Goal: Information Seeking & Learning: Learn about a topic

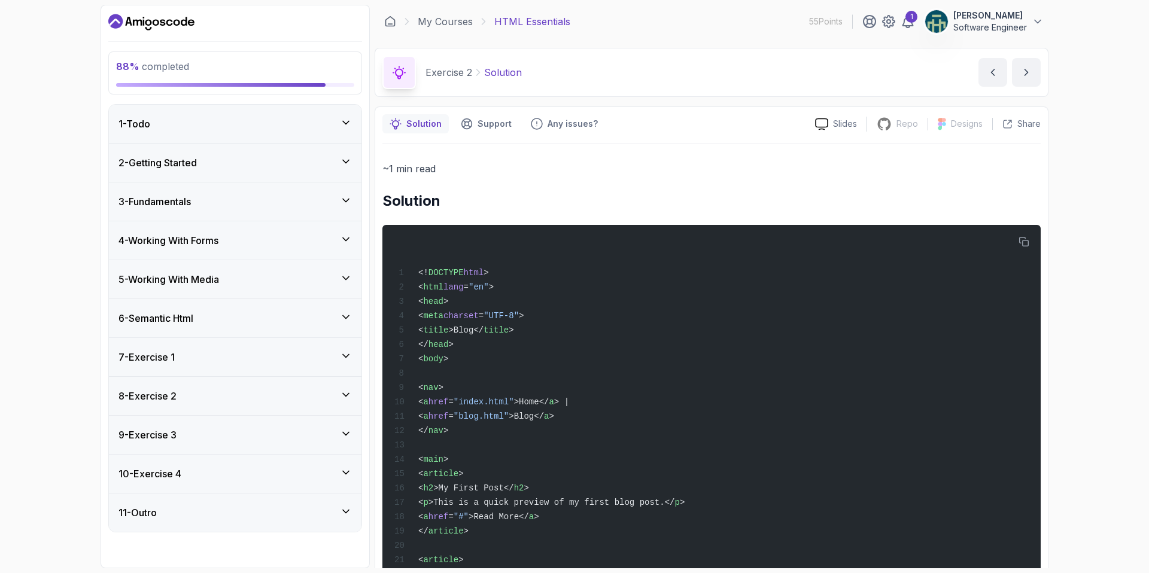
click at [283, 430] on div "9 - Exercise 3" at bounding box center [234, 435] width 233 height 14
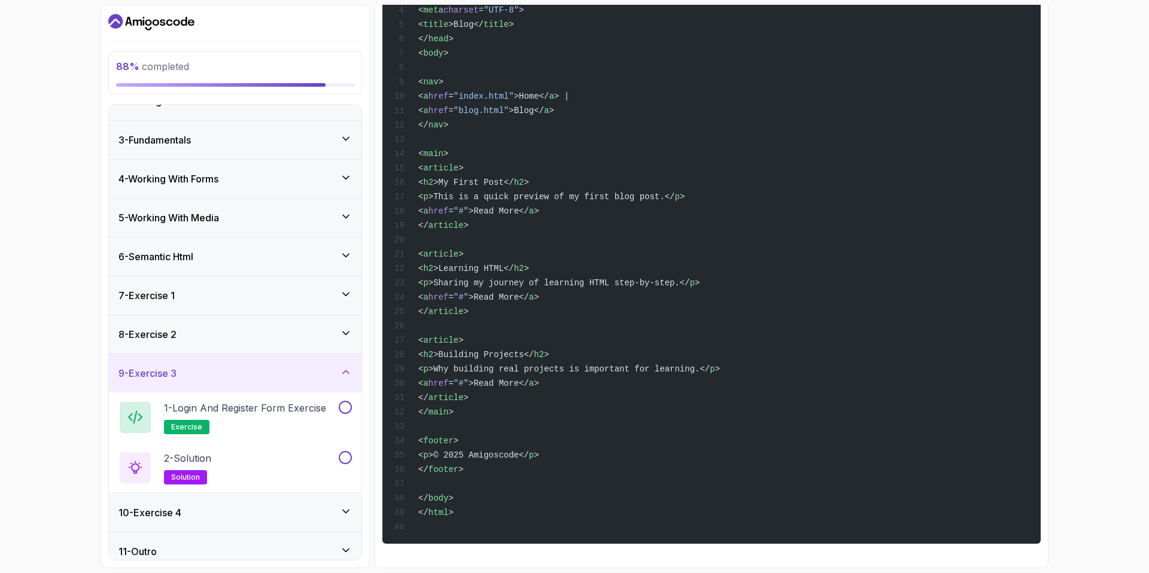
scroll to position [72, 0]
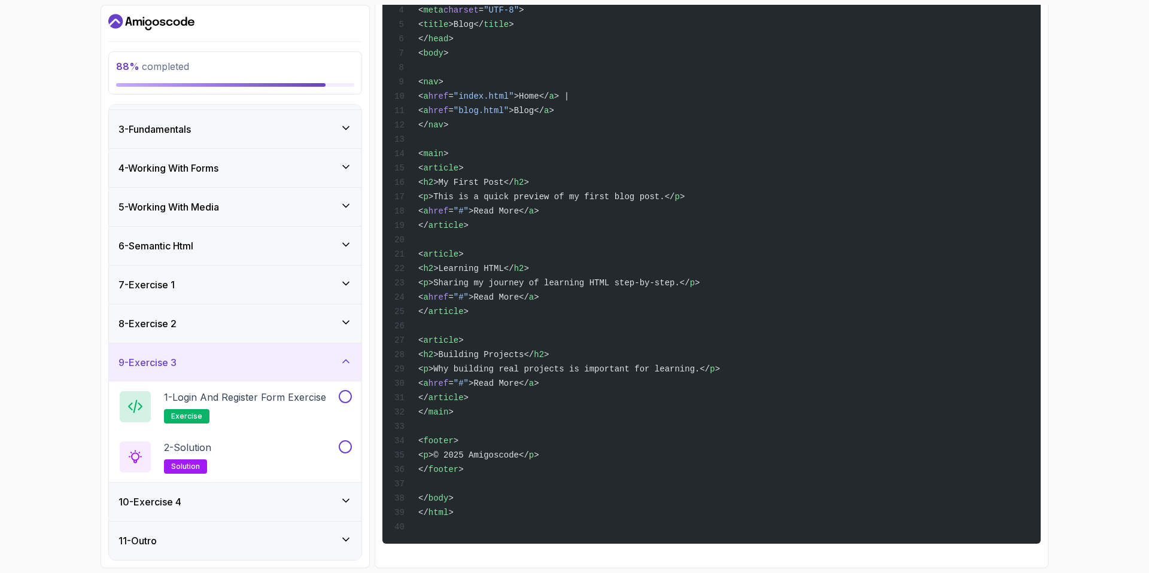
click at [352, 327] on div "8 - Exercise 2" at bounding box center [235, 324] width 253 height 38
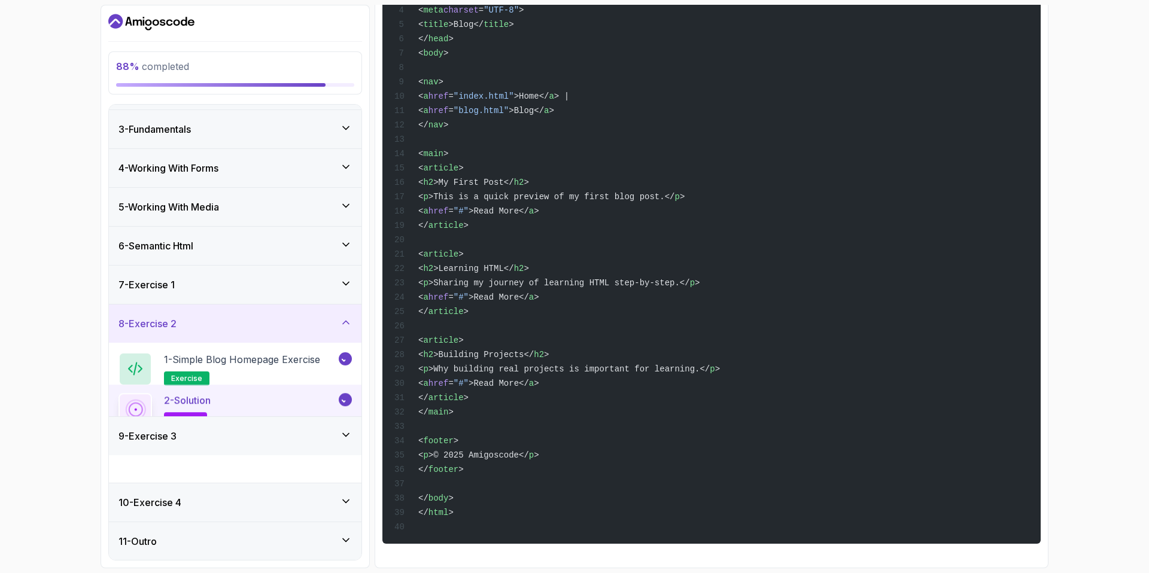
scroll to position [0, 0]
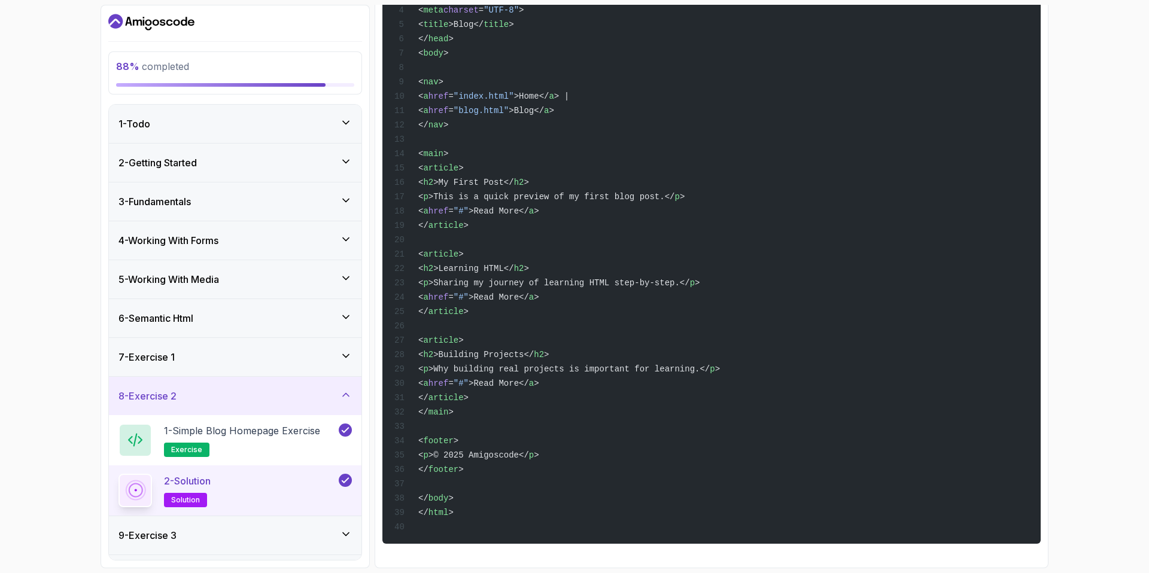
drag, startPoint x: 251, startPoint y: 394, endPoint x: 252, endPoint y: 411, distance: 16.8
click at [251, 394] on div "8 - Exercise 2" at bounding box center [234, 396] width 233 height 14
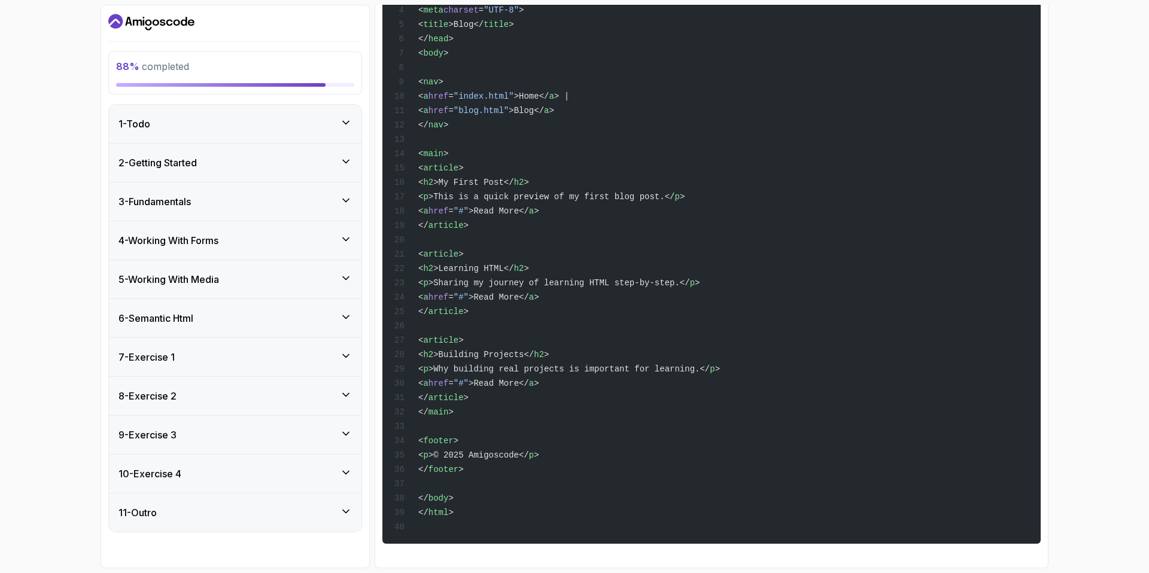
click at [286, 427] on div "9 - Exercise 3" at bounding box center [235, 435] width 253 height 38
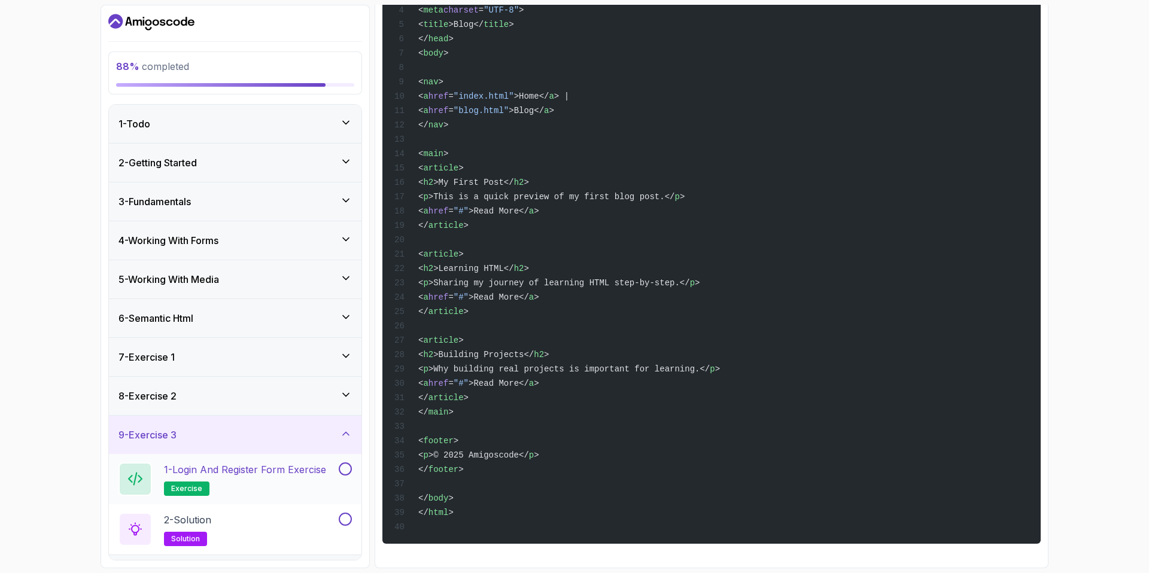
click at [291, 481] on h2 "1 - Login and Register Form Exercise exercise" at bounding box center [245, 480] width 162 height 34
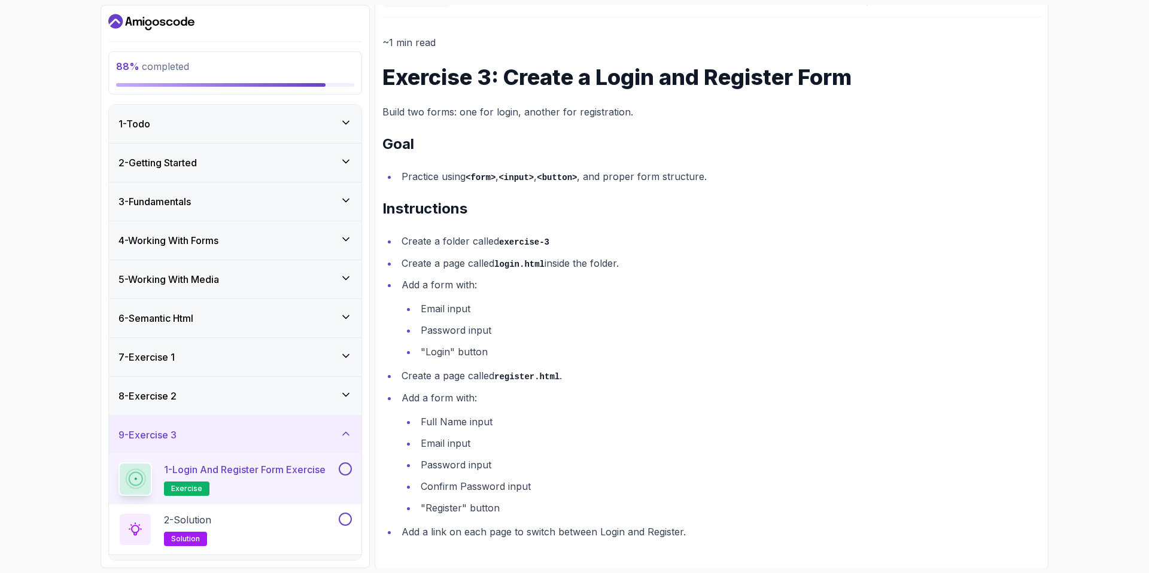
click at [118, 463] on button "1 - Login and Register Form Exercise exercise" at bounding box center [234, 480] width 233 height 34
click at [342, 469] on button at bounding box center [345, 469] width 13 height 13
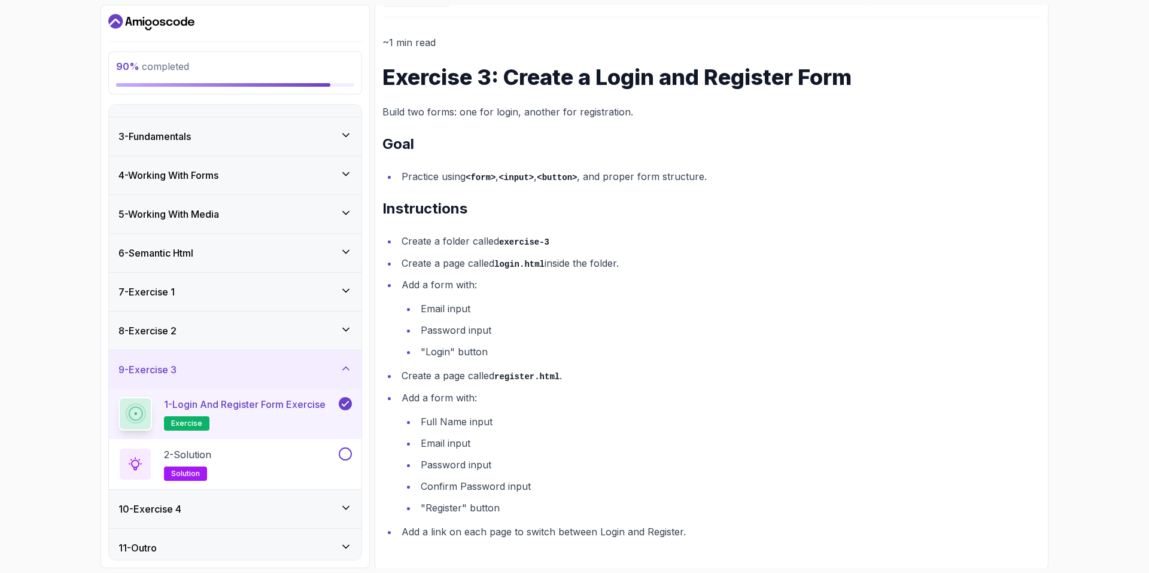
scroll to position [72, 0]
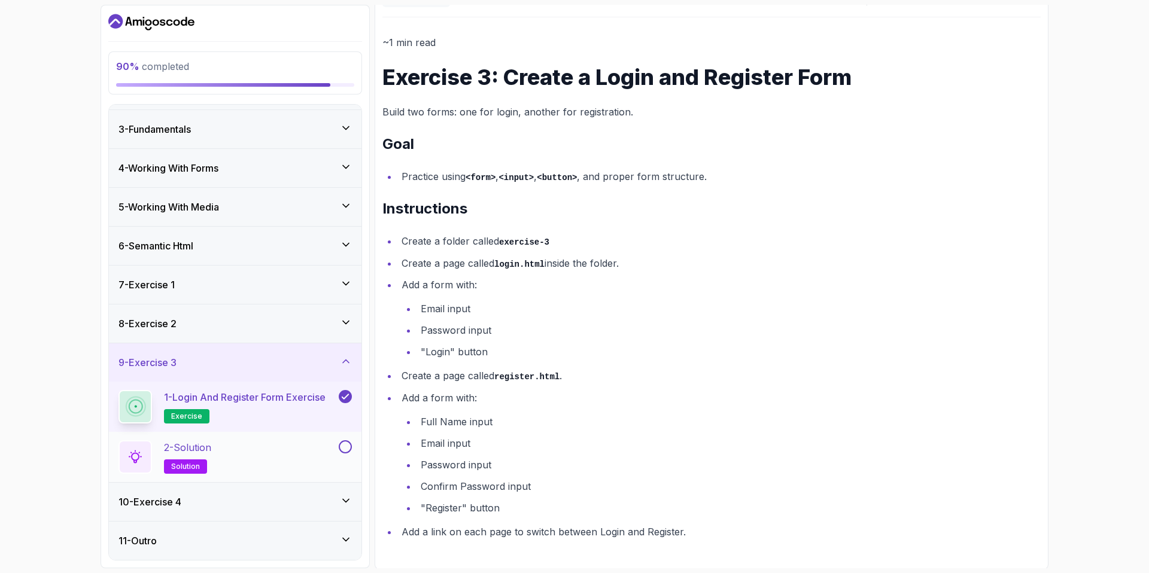
click at [272, 463] on div "2 - Solution solution" at bounding box center [227, 457] width 218 height 34
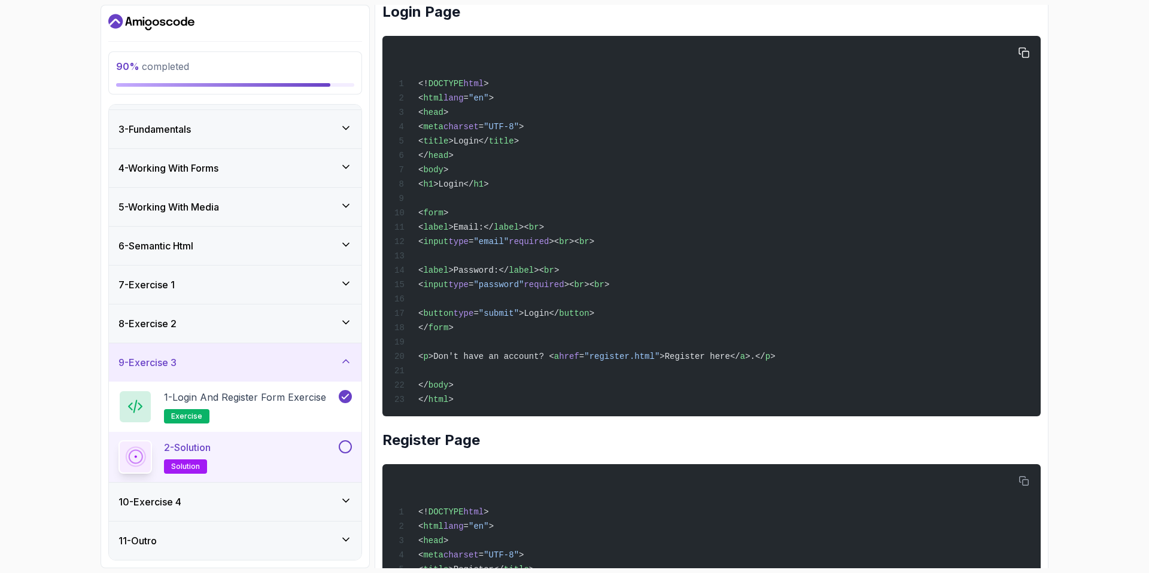
scroll to position [204, 0]
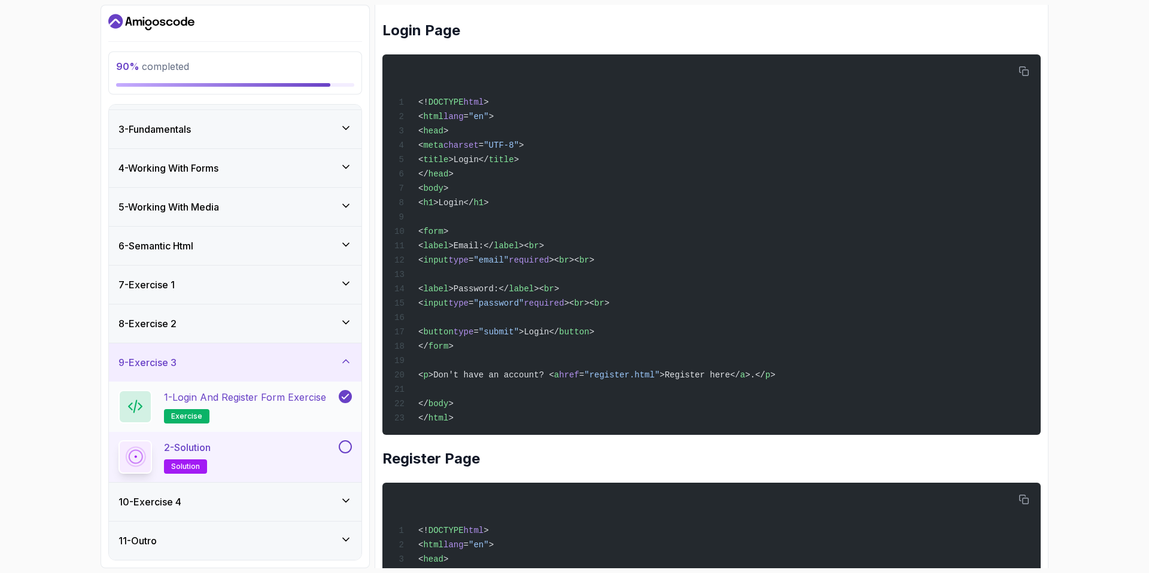
click at [315, 405] on h2 "1 - Login and Register Form Exercise exercise" at bounding box center [245, 407] width 162 height 34
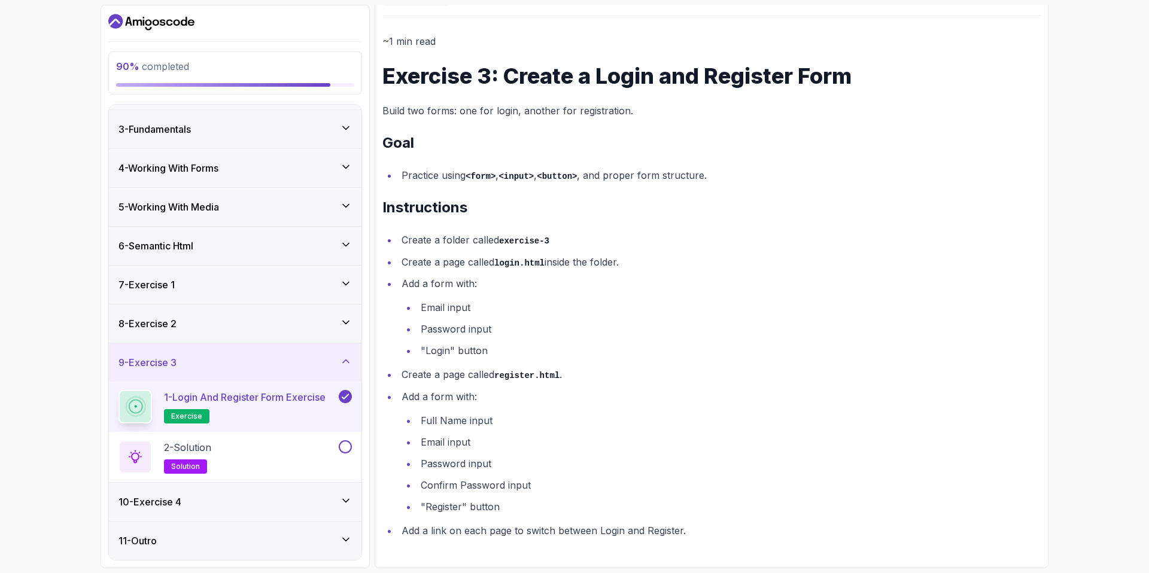
scroll to position [126, 0]
click at [261, 462] on div "2 - Solution solution" at bounding box center [227, 457] width 218 height 34
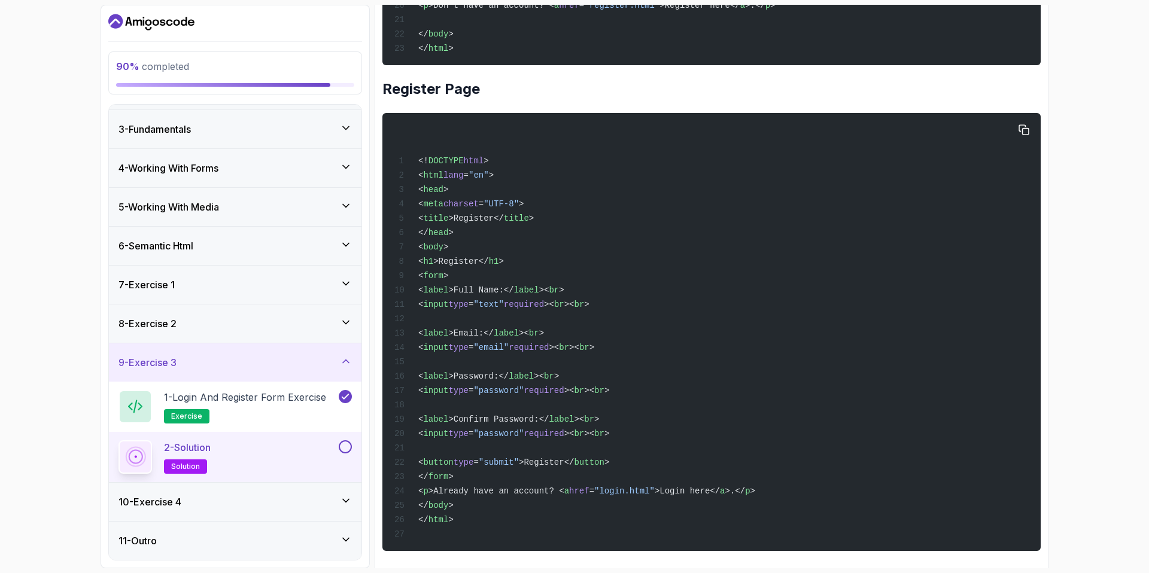
scroll to position [581, 0]
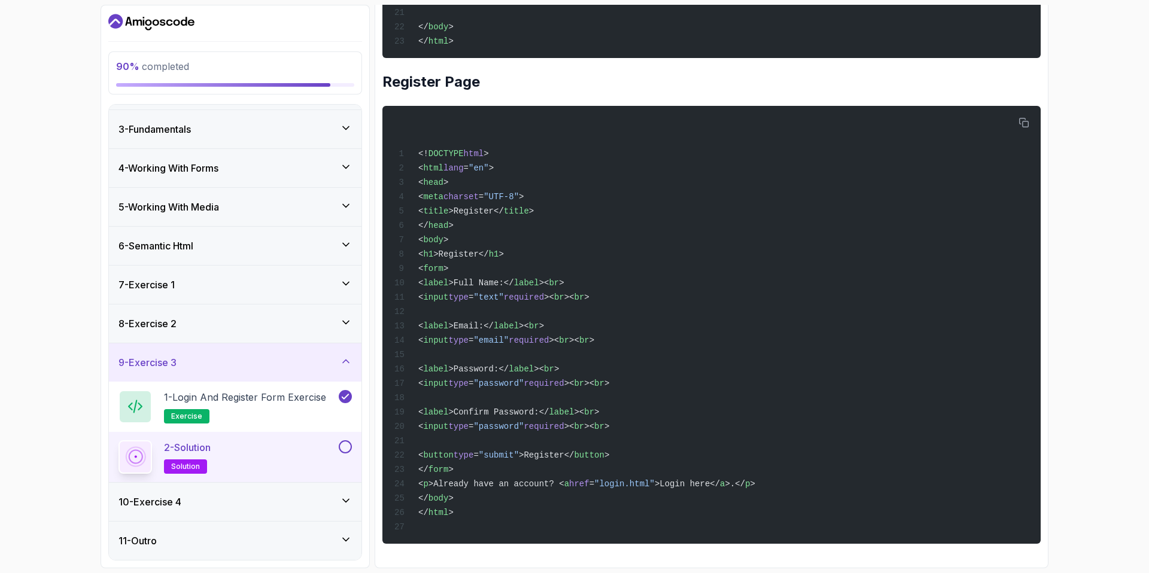
click at [349, 444] on button at bounding box center [345, 446] width 13 height 13
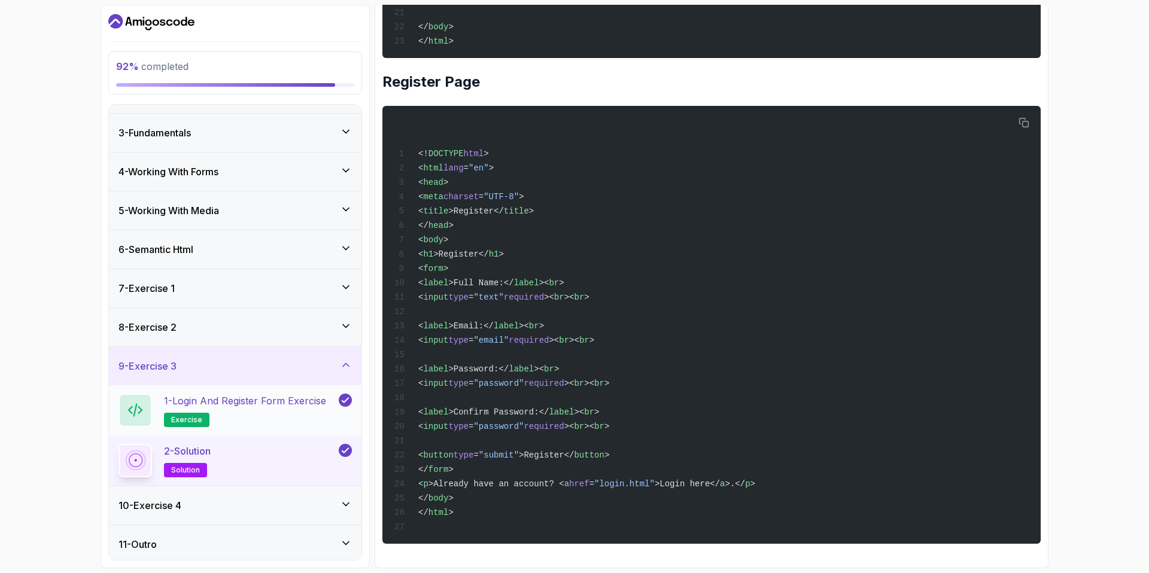
scroll to position [72, 0]
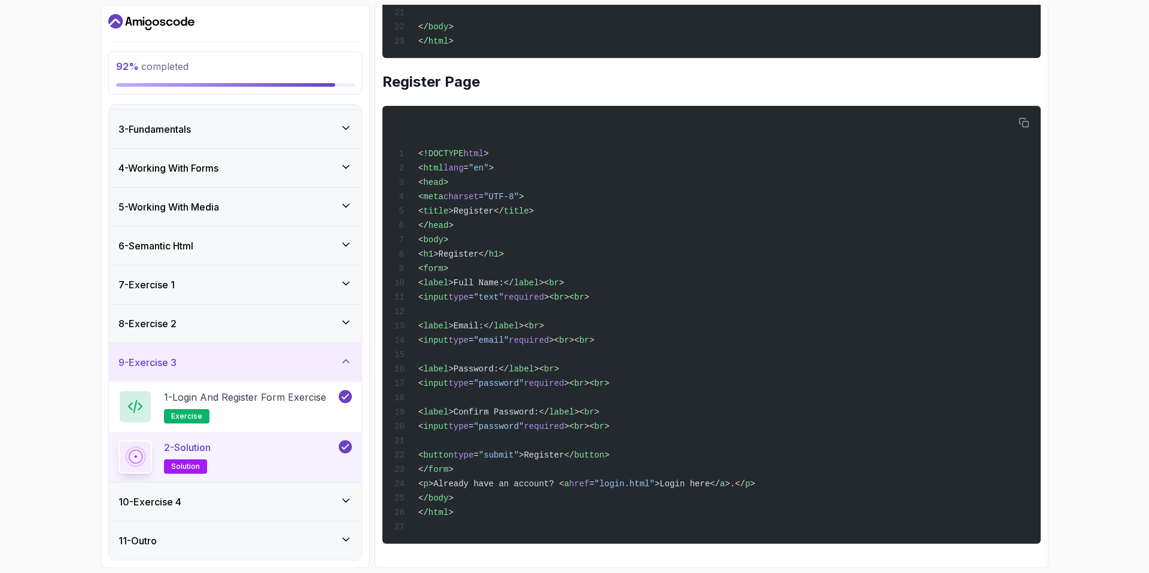
click at [355, 356] on div "9 - Exercise 3" at bounding box center [235, 363] width 253 height 38
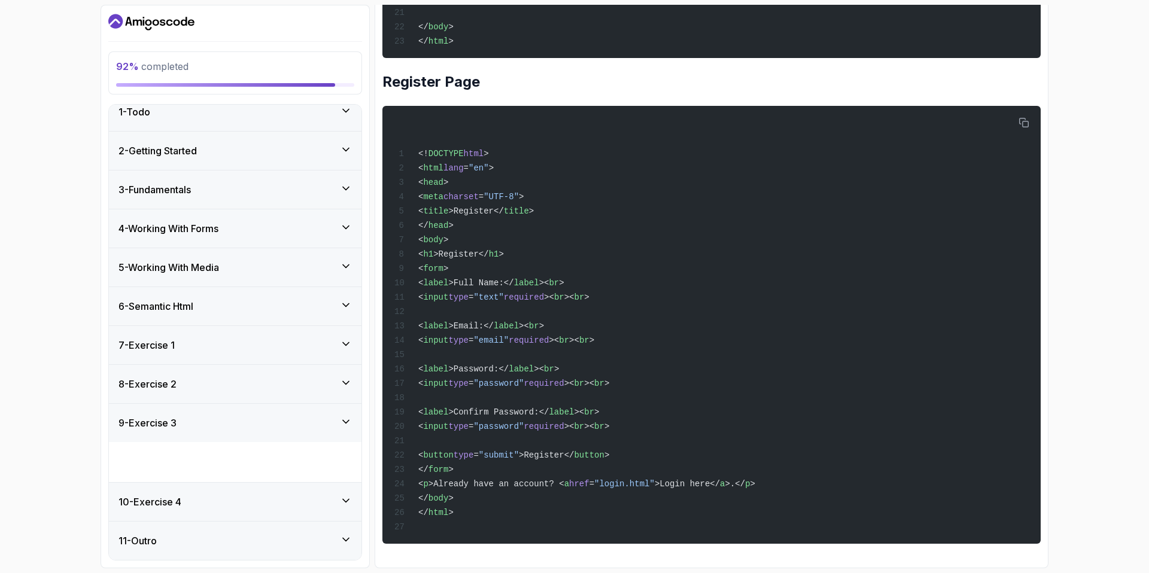
scroll to position [0, 0]
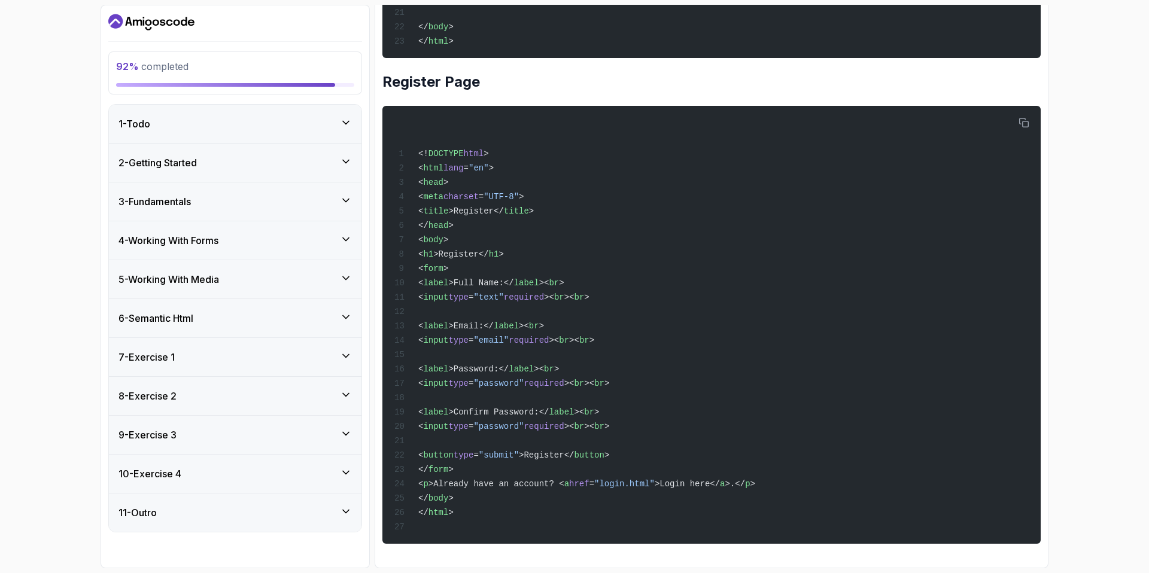
click at [340, 464] on div "10 - Exercise 4" at bounding box center [235, 474] width 253 height 38
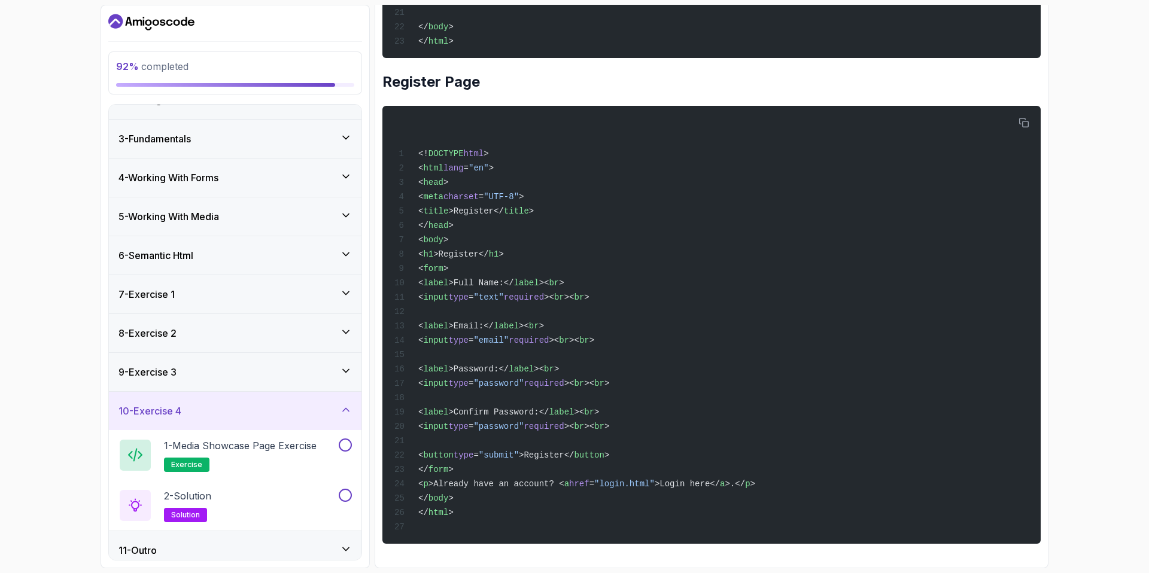
scroll to position [72, 0]
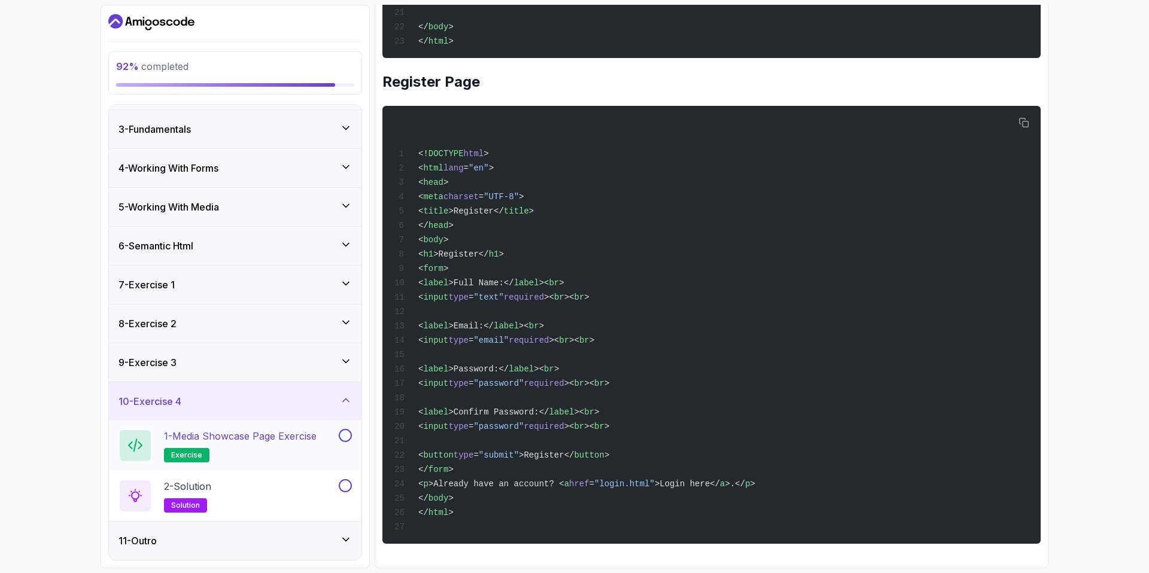
click at [265, 446] on h2 "1 - Media Showcase Page Exercise exercise" at bounding box center [240, 446] width 153 height 34
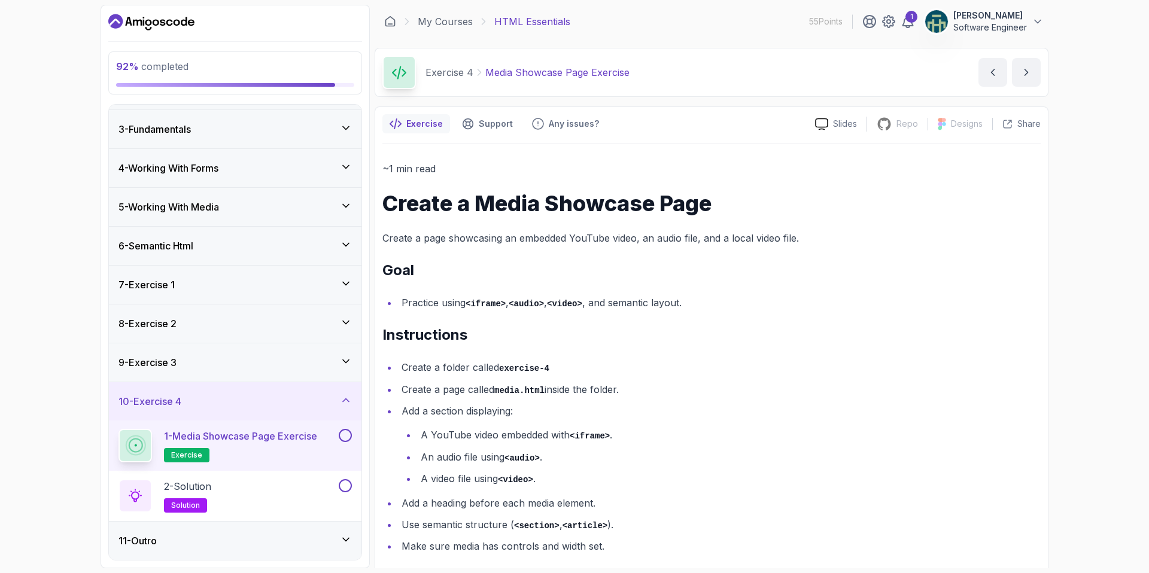
scroll to position [14, 0]
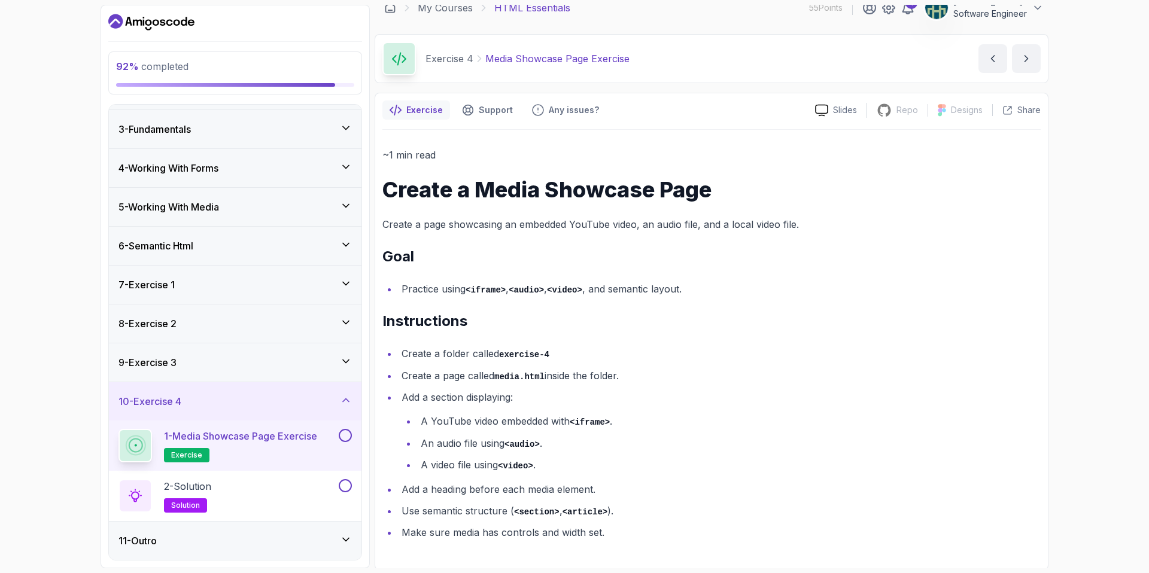
click at [350, 439] on button at bounding box center [345, 435] width 13 height 13
click at [269, 491] on div "2 - Solution solution" at bounding box center [227, 496] width 218 height 34
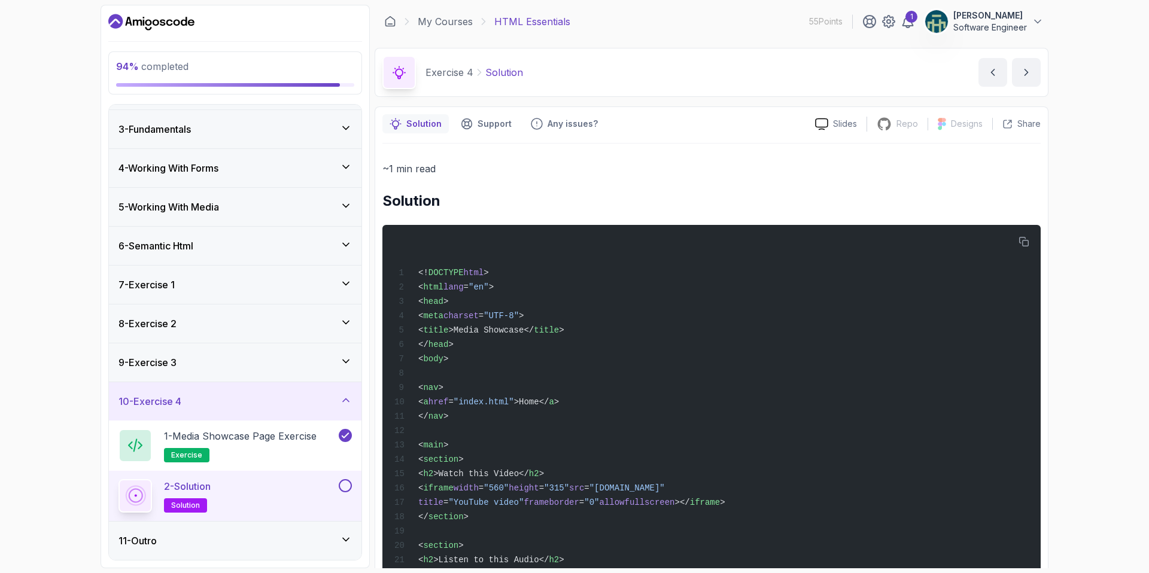
click at [342, 485] on button at bounding box center [345, 485] width 13 height 13
click at [327, 546] on div "11 - Outro" at bounding box center [234, 541] width 233 height 14
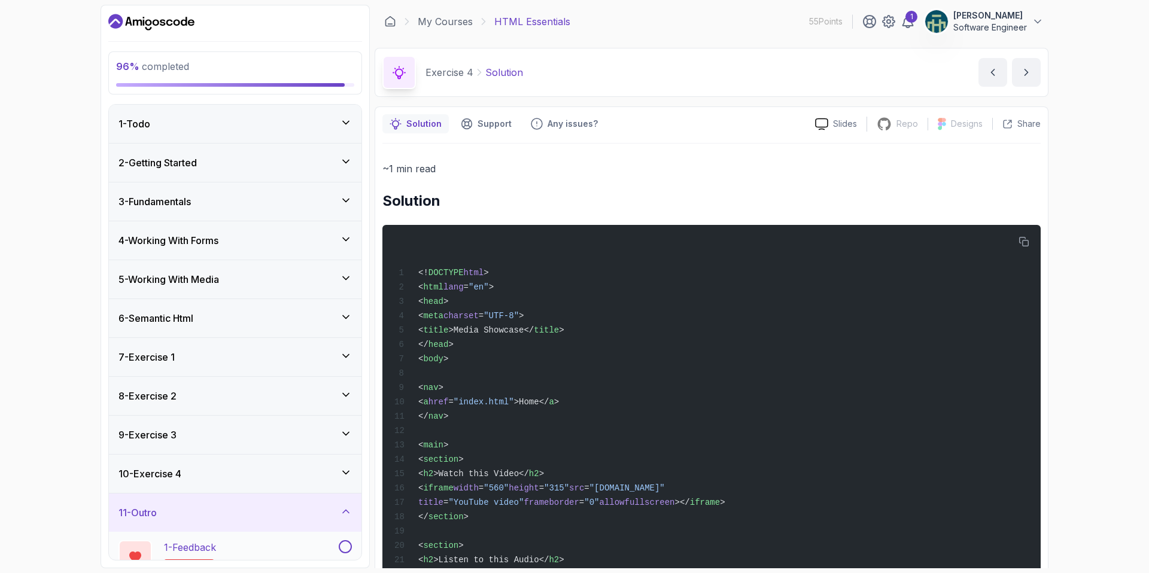
scroll to position [72, 0]
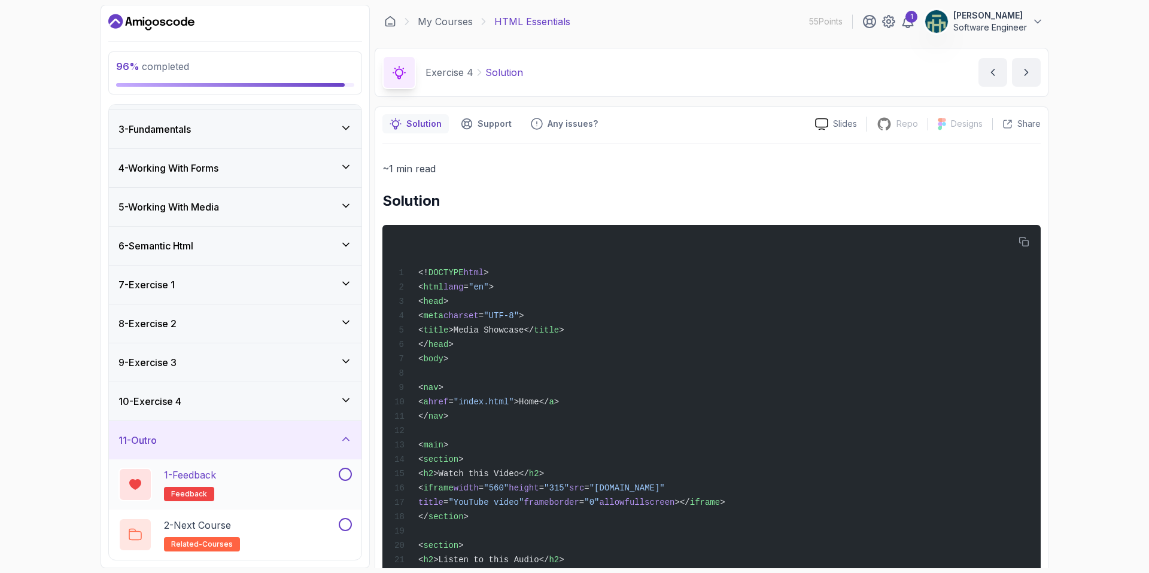
click at [272, 473] on div "1 - Feedback feedback" at bounding box center [227, 485] width 218 height 34
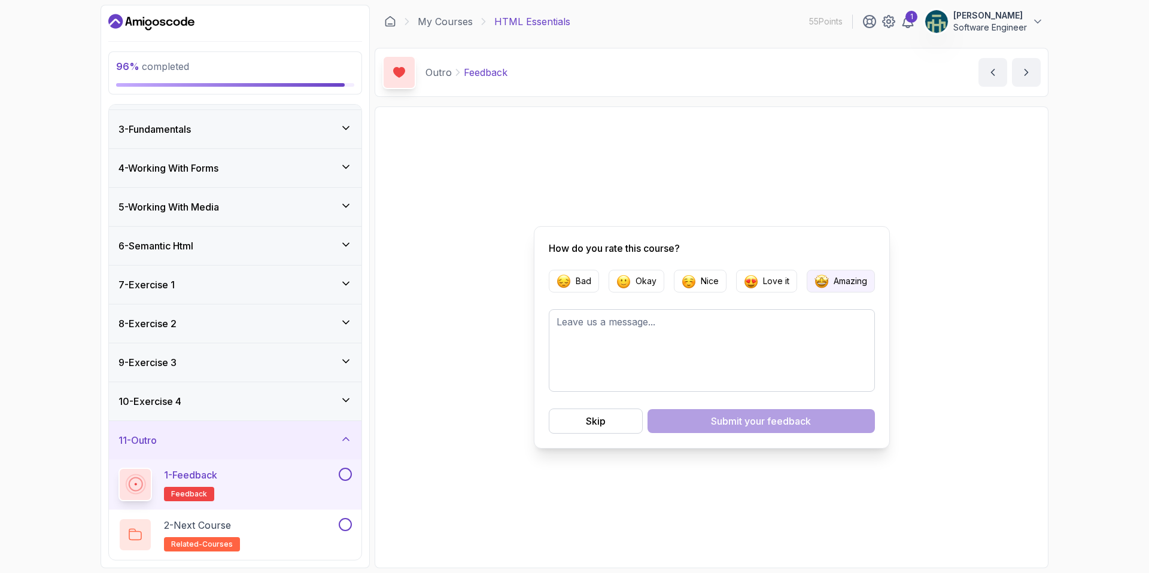
click at [838, 286] on p "Amazing" at bounding box center [851, 281] width 34 height 12
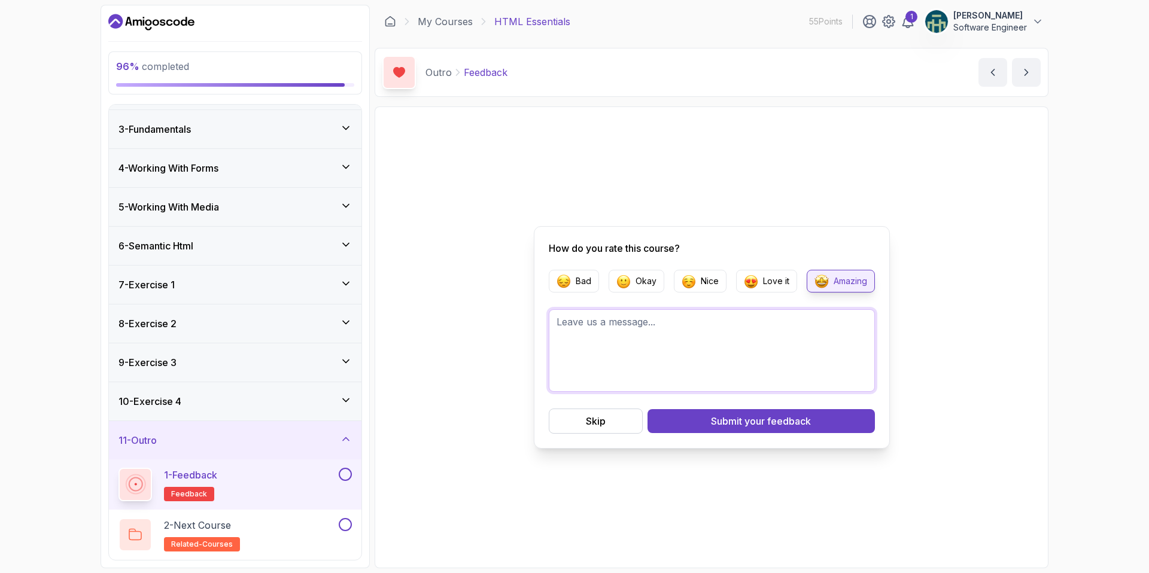
click at [791, 321] on textarea at bounding box center [712, 350] width 326 height 83
type textarea "Really great and valuable course"
click at [738, 423] on div "Submit your feedback" at bounding box center [761, 421] width 100 height 14
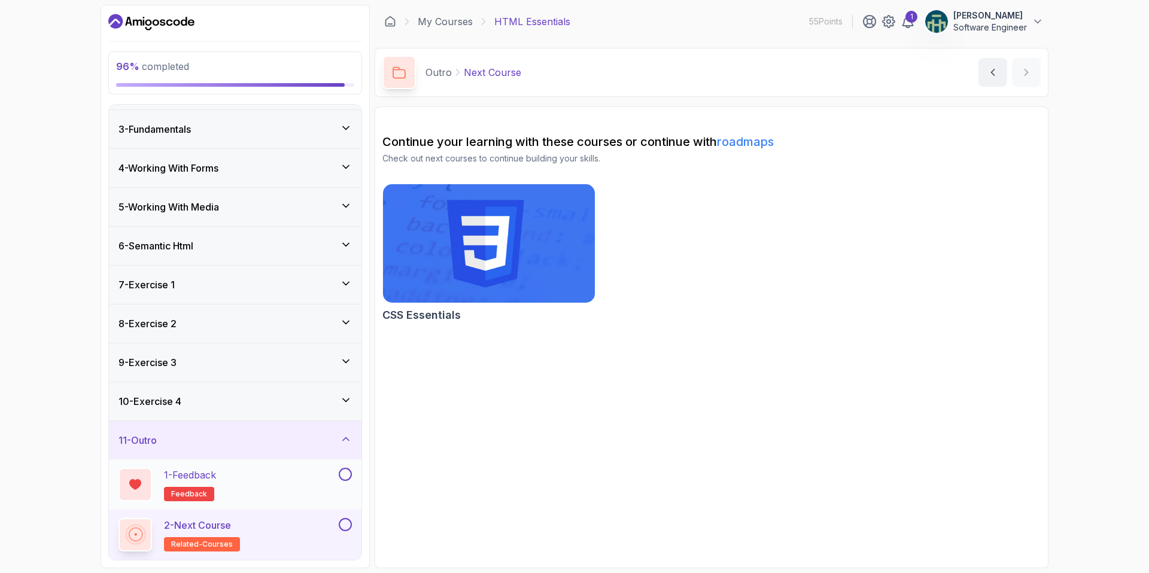
click at [345, 480] on button at bounding box center [345, 474] width 13 height 13
click at [288, 525] on div "2 - Next Course related-courses" at bounding box center [227, 535] width 218 height 34
click at [345, 525] on button at bounding box center [345, 524] width 13 height 13
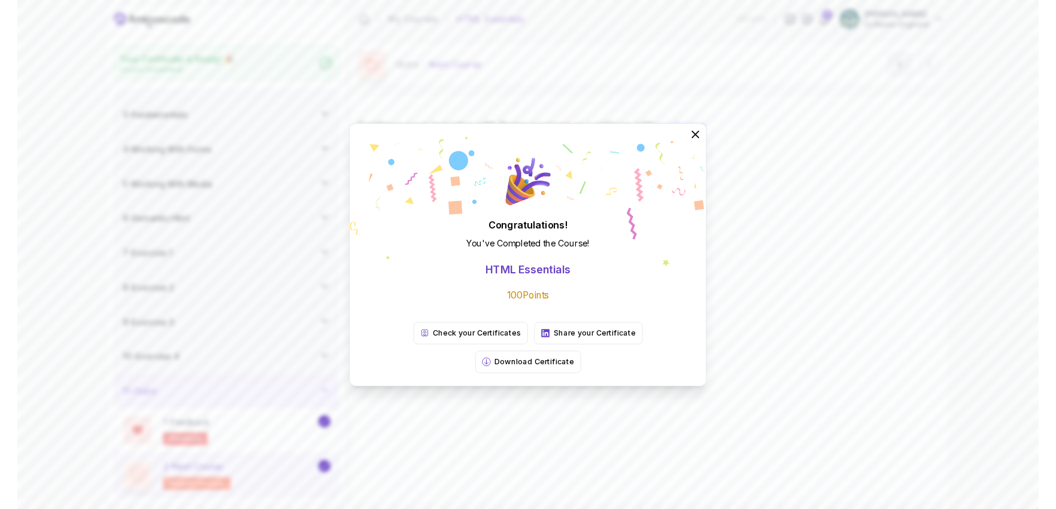
scroll to position [69, 0]
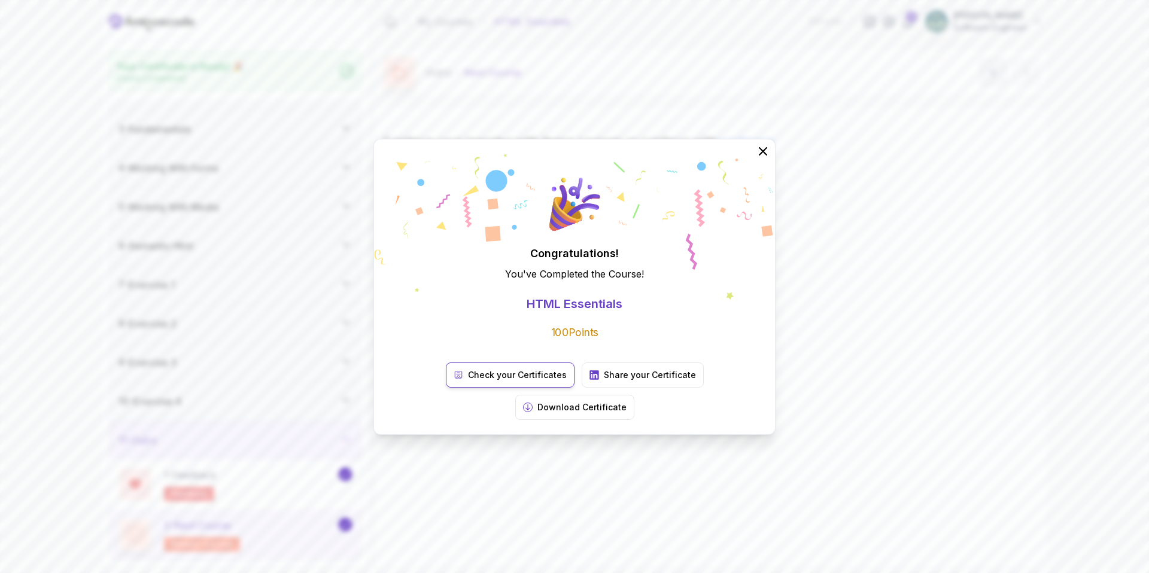
click at [471, 381] on p "Check your Certificates" at bounding box center [517, 375] width 99 height 12
click at [627, 402] on p "Download Certificate" at bounding box center [581, 408] width 89 height 12
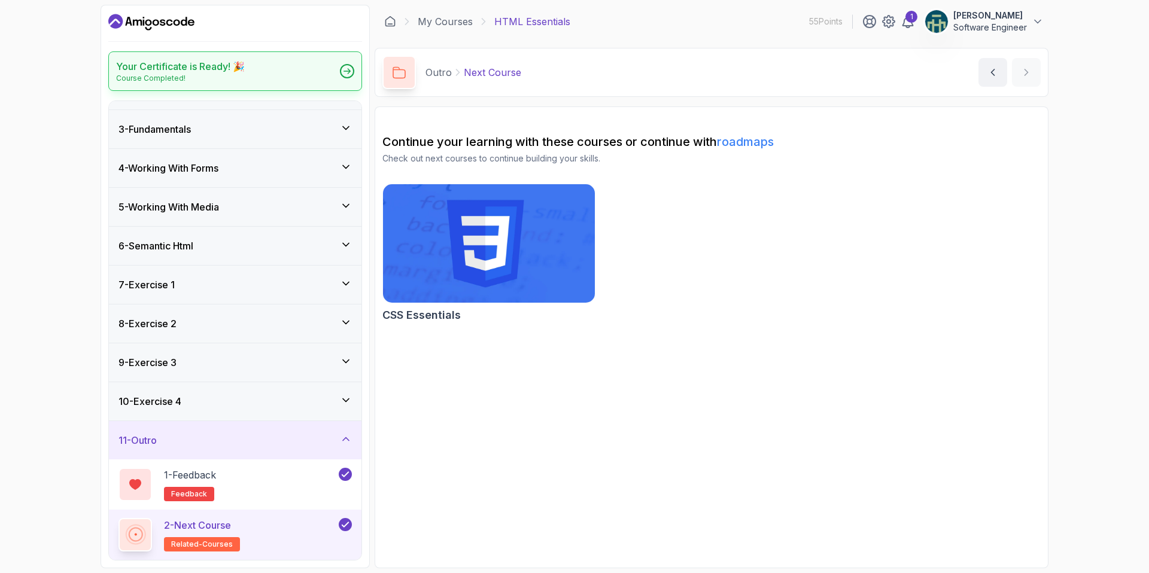
click at [265, 70] on div "Your Certificate is Ready! 🎉 Course Completed!" at bounding box center [235, 70] width 254 height 39
click at [448, 242] on img at bounding box center [489, 243] width 223 height 124
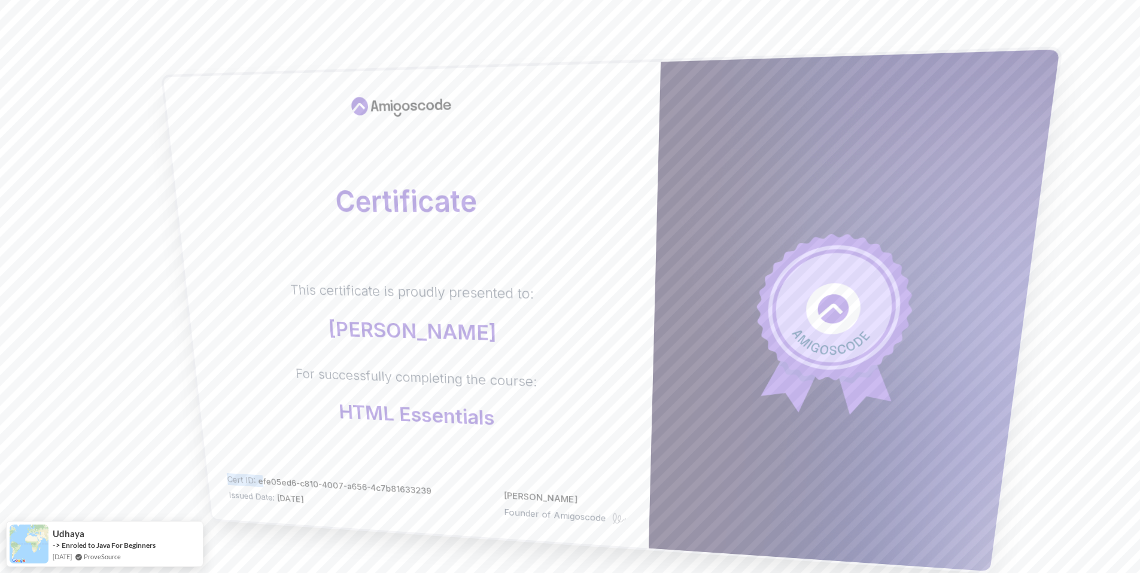
drag, startPoint x: 270, startPoint y: 473, endPoint x: 437, endPoint y: 488, distance: 168.2
click at [443, 487] on div "Cert ID: efe05ed6-c810-4007-a656-4c7b81633239 Issued Date: 2025-09-26 Nelson Dj…" at bounding box center [426, 499] width 400 height 53
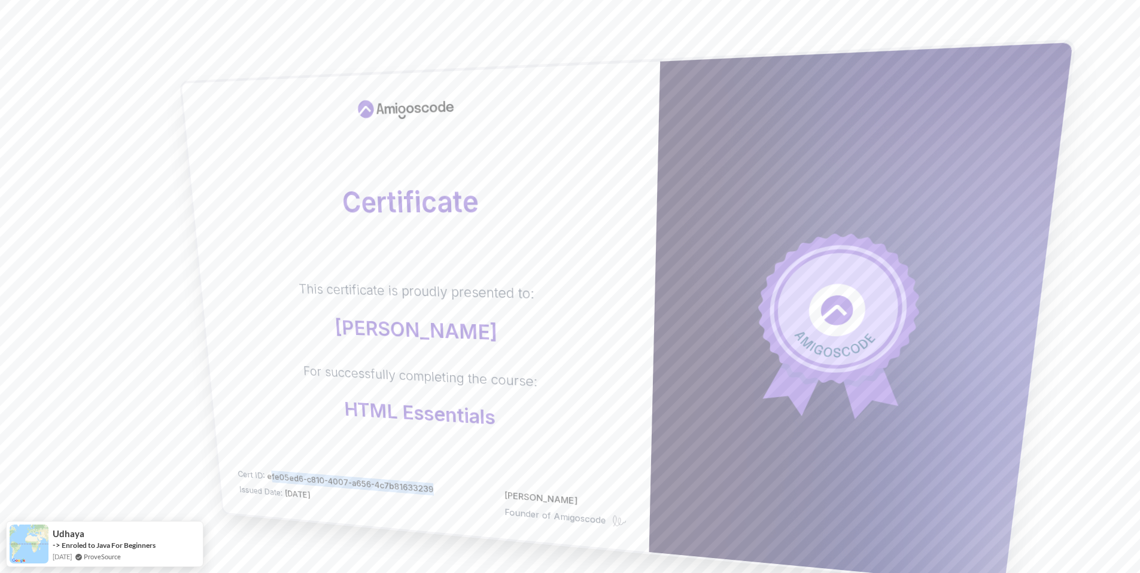
click at [156, 451] on div "Certificate This certificate is proudly presented to: Vladica Ivic For successf…" at bounding box center [570, 321] width 838 height 488
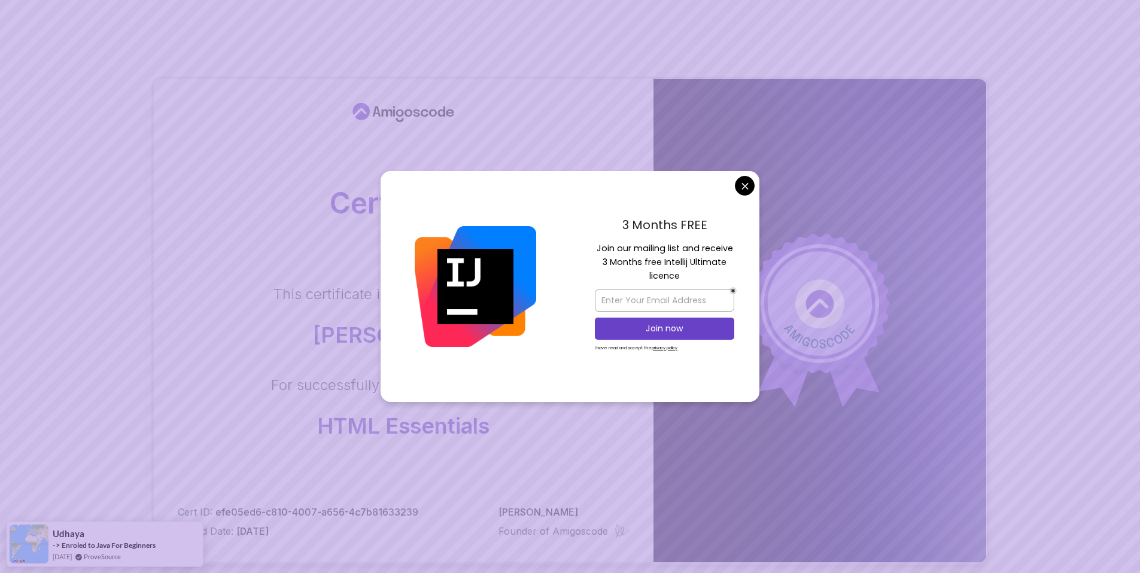
click at [743, 181] on body "Certificate This certificate is proudly presented to: [PERSON_NAME] For success…" at bounding box center [570, 379] width 1140 height 758
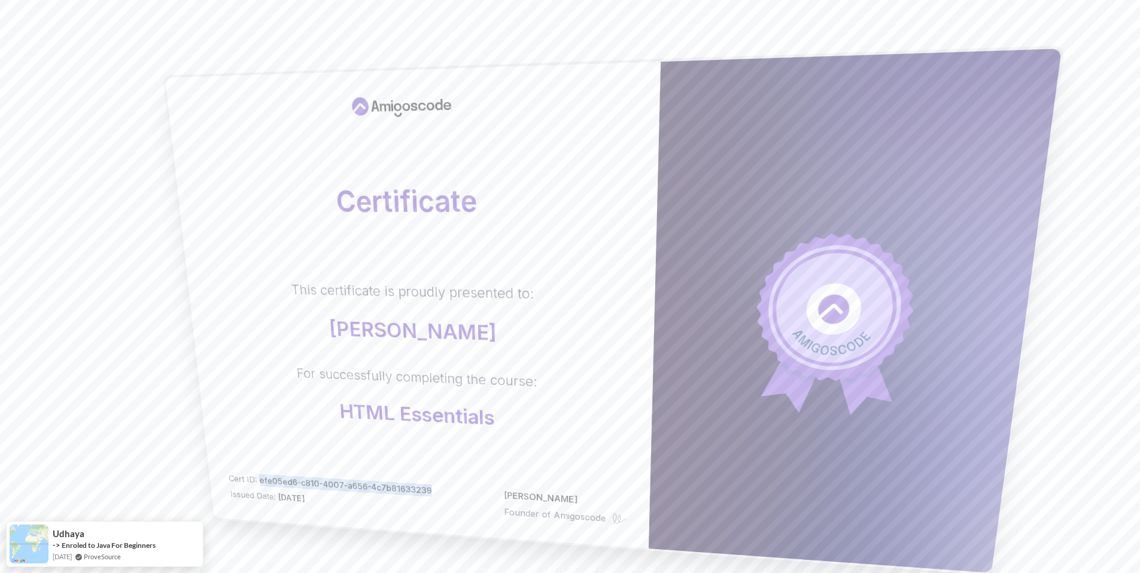
drag, startPoint x: 268, startPoint y: 477, endPoint x: 440, endPoint y: 493, distance: 173.1
click at [440, 493] on div "Cert ID: efe05ed6-c810-4007-a656-4c7b81633239 Issued Date: [DATE] [PERSON_NAME]…" at bounding box center [427, 500] width 399 height 54
copy span "efe05ed6-c810-4007-a656-4c7b81633239"
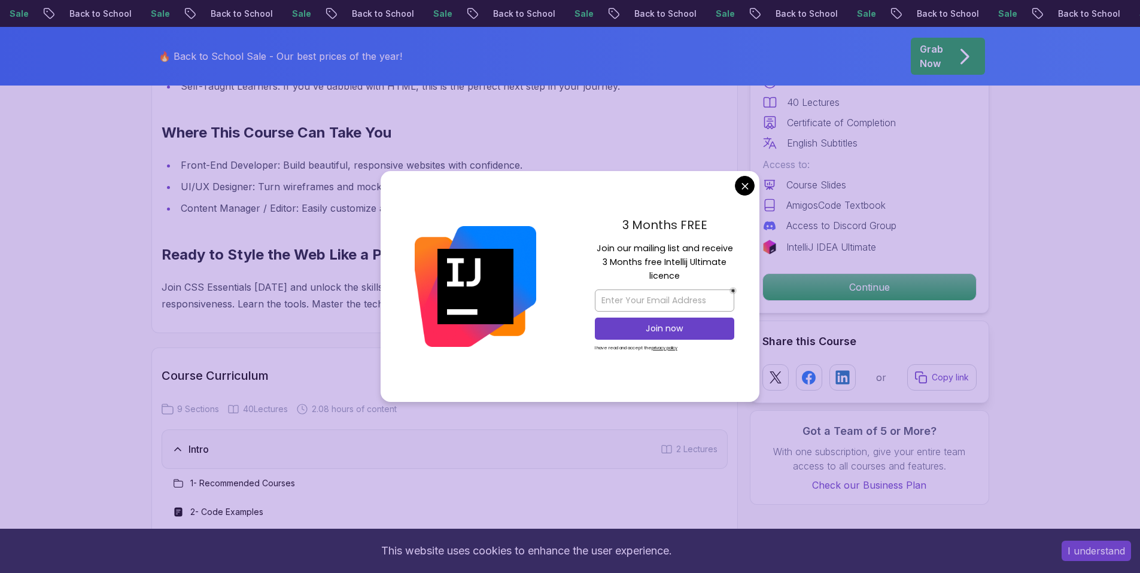
scroll to position [2023, 0]
